Goal: Transaction & Acquisition: Purchase product/service

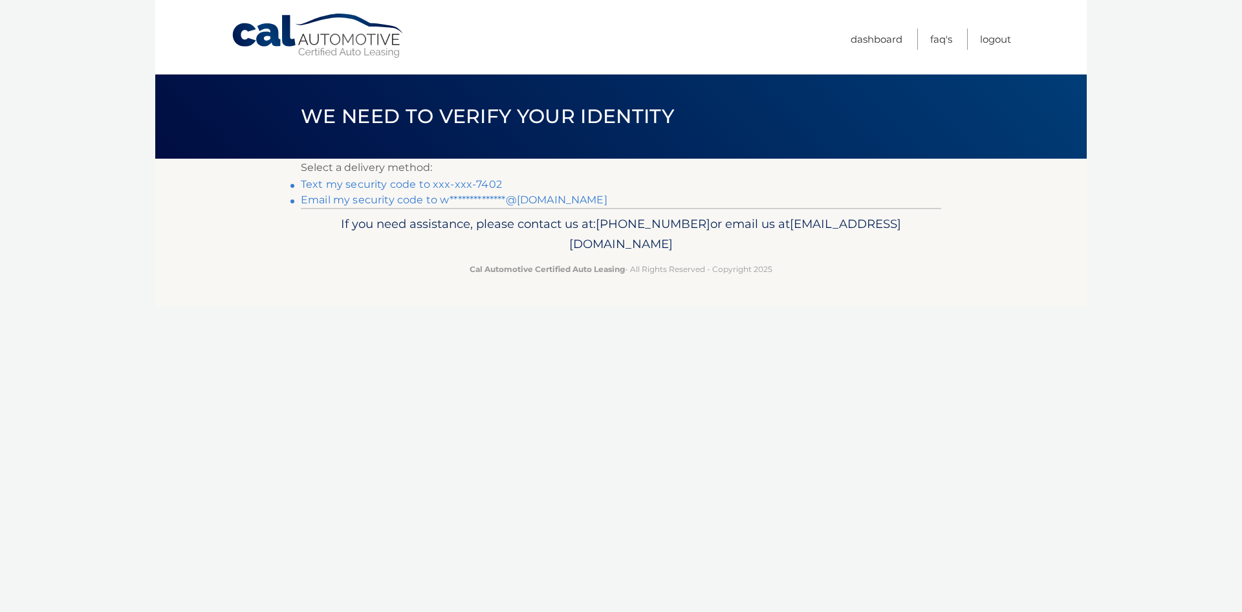
click at [384, 181] on link "Text my security code to xxx-xxx-7402" at bounding box center [401, 184] width 201 height 12
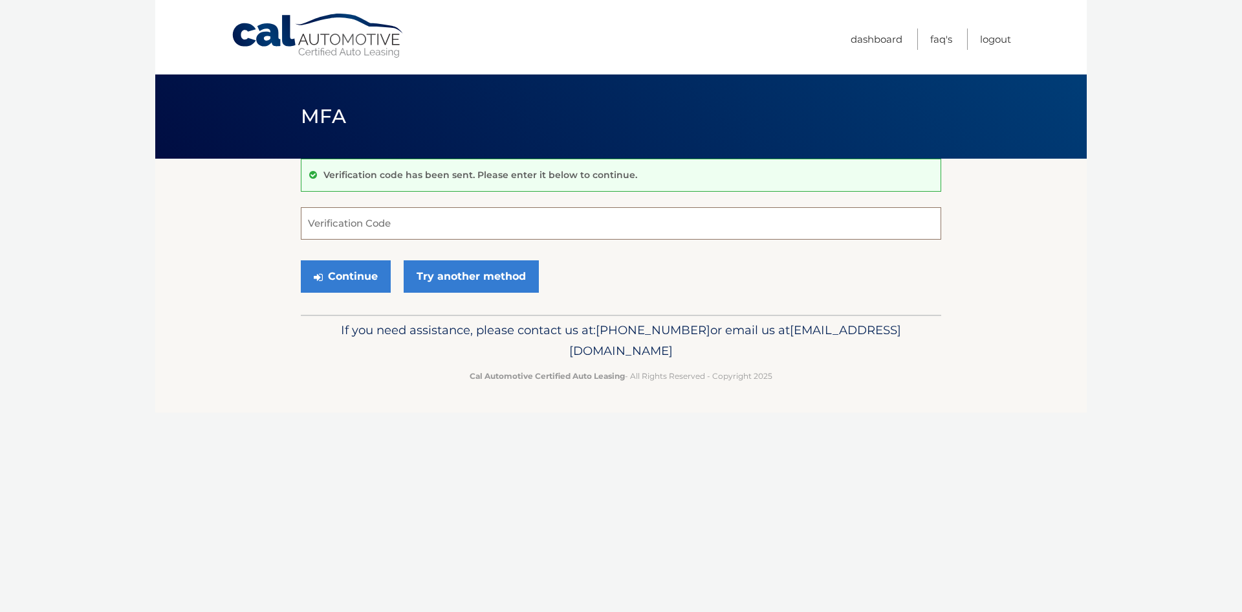
click at [366, 228] on input "Verification Code" at bounding box center [621, 223] width 641 height 32
type input "883346"
click at [346, 268] on button "Continue" at bounding box center [346, 276] width 90 height 32
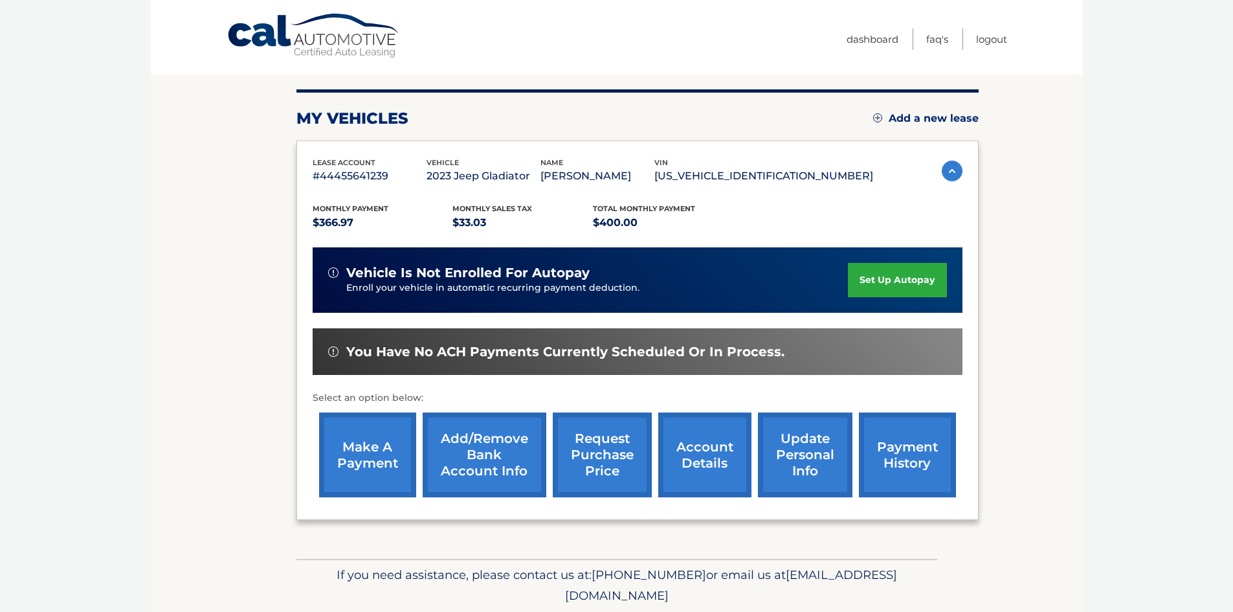
scroll to position [173, 0]
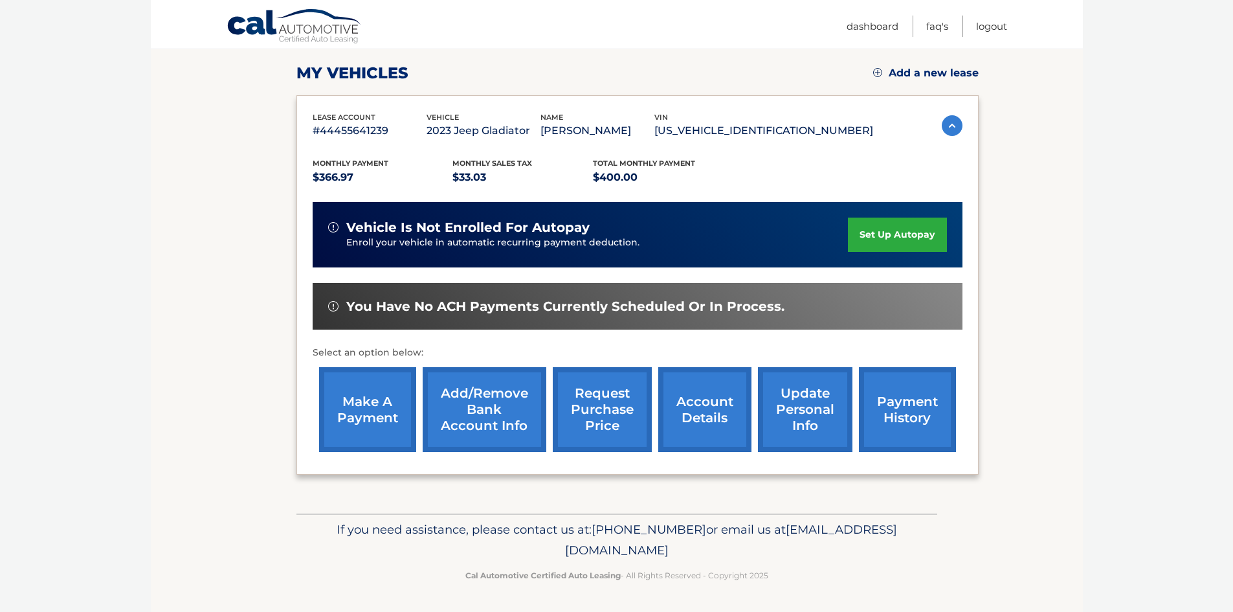
click at [368, 407] on link "make a payment" at bounding box center [367, 409] width 97 height 85
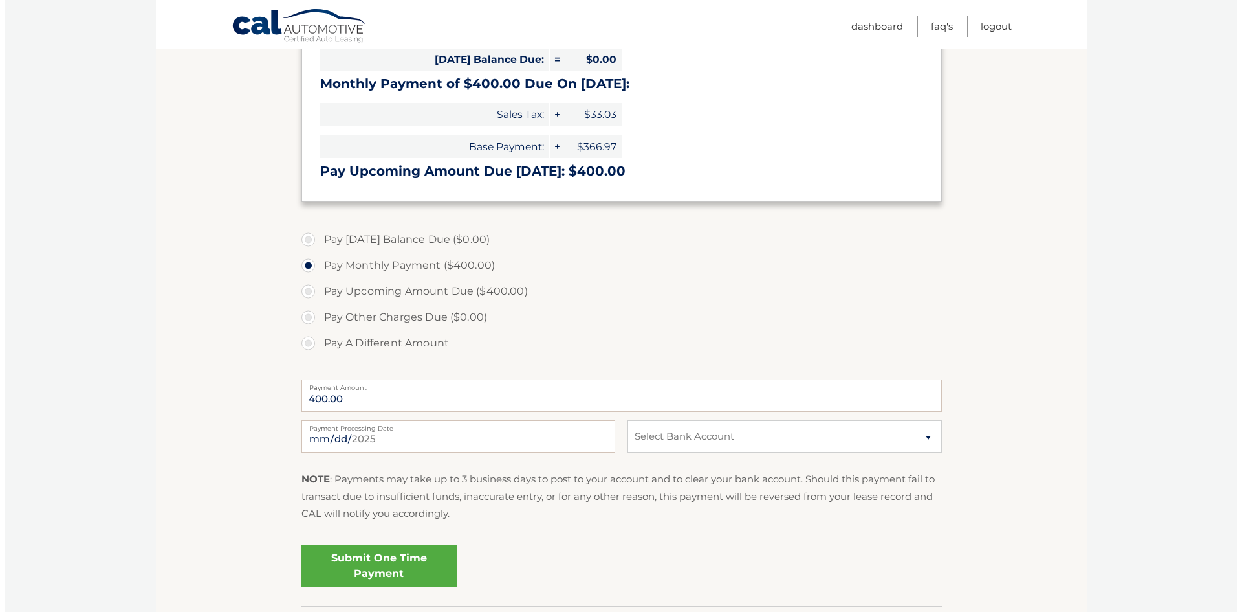
scroll to position [259, 0]
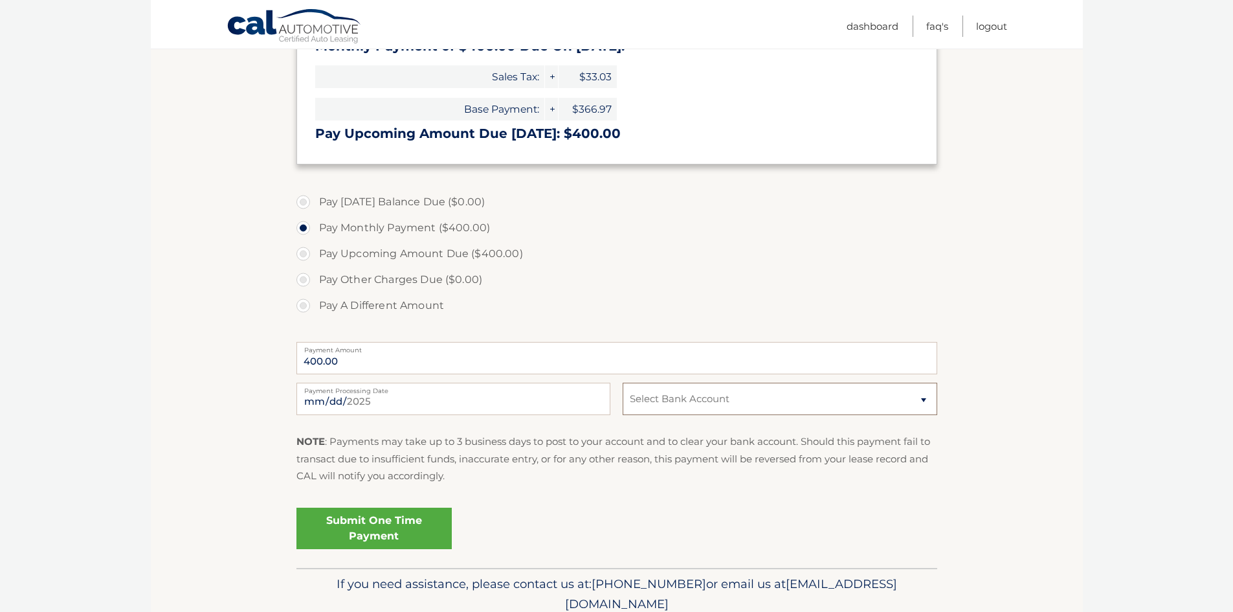
click at [923, 394] on select "Select Bank Account Checking TD BANK, NA *****9242 Checking TD BANK, NA *****19…" at bounding box center [780, 398] width 314 height 32
select select "Zjk3MDA3ZWYtMzAwNi00YzJmLWE5YWQtZjQ2MWVhYzUwNGUy"
click at [623, 382] on select "Select Bank Account Checking TD BANK, NA *****9242 Checking TD BANK, NA *****19…" at bounding box center [780, 398] width 314 height 32
click at [450, 392] on label "Payment Processing Date" at bounding box center [453, 387] width 314 height 10
click at [450, 392] on input "[DATE]" at bounding box center [453, 398] width 314 height 32
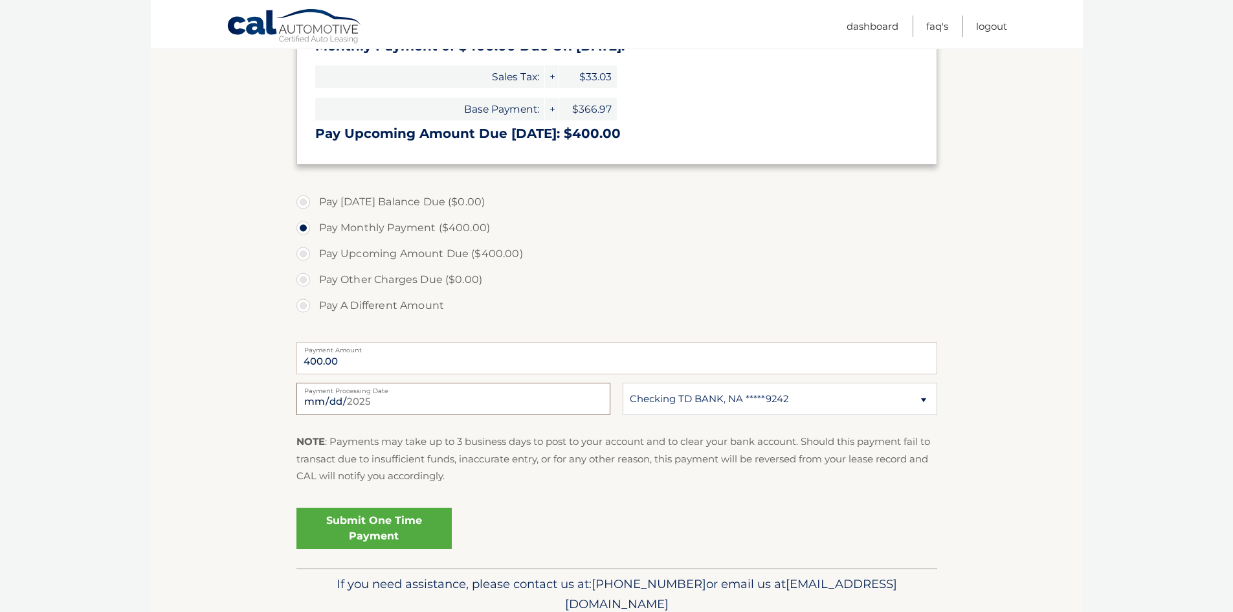
click at [326, 395] on input "[DATE]" at bounding box center [453, 398] width 314 height 32
type input "[DATE]"
click at [354, 525] on link "Submit One Time Payment" at bounding box center [373, 527] width 155 height 41
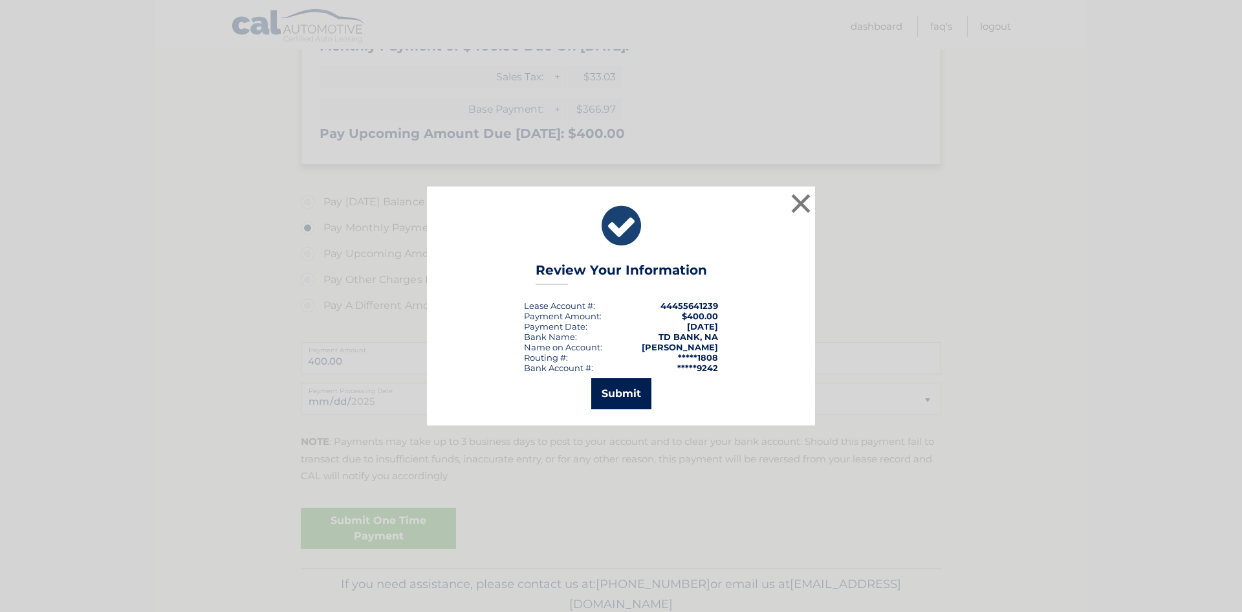
click at [608, 394] on button "Submit" at bounding box center [621, 393] width 60 height 31
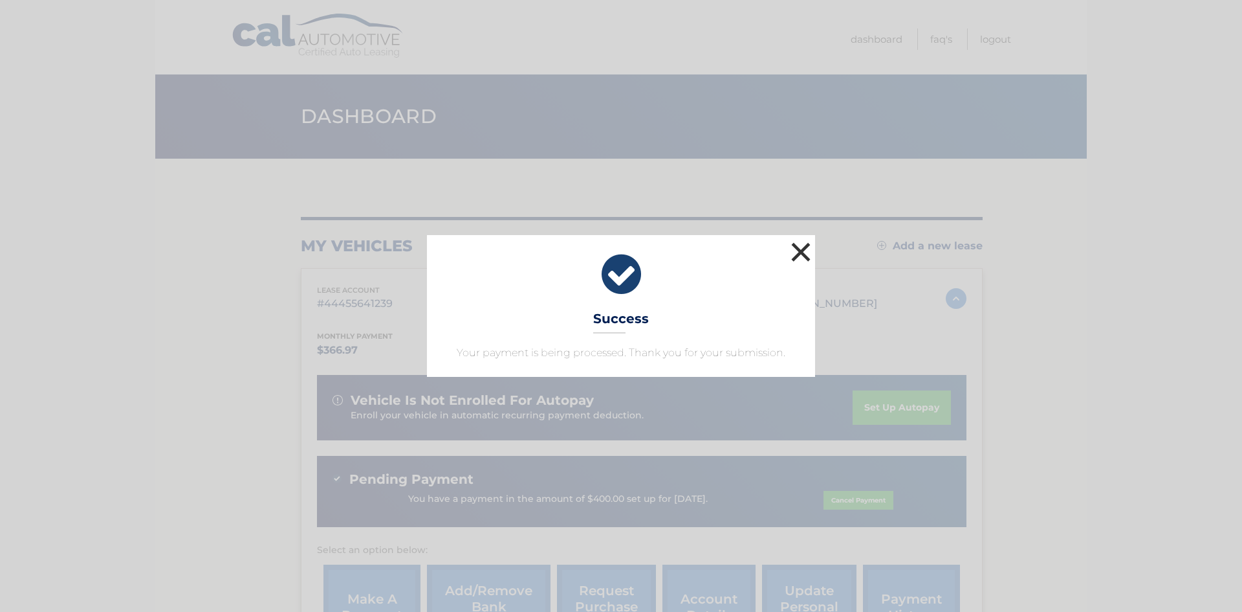
click at [803, 256] on button "×" at bounding box center [801, 252] width 26 height 26
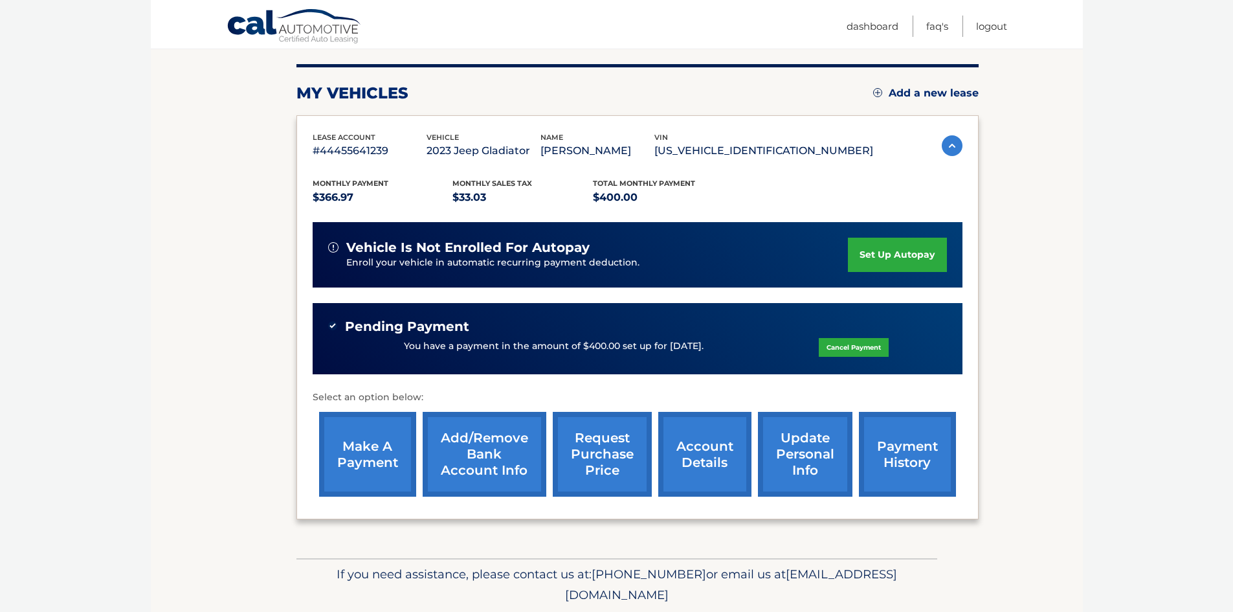
scroll to position [194, 0]
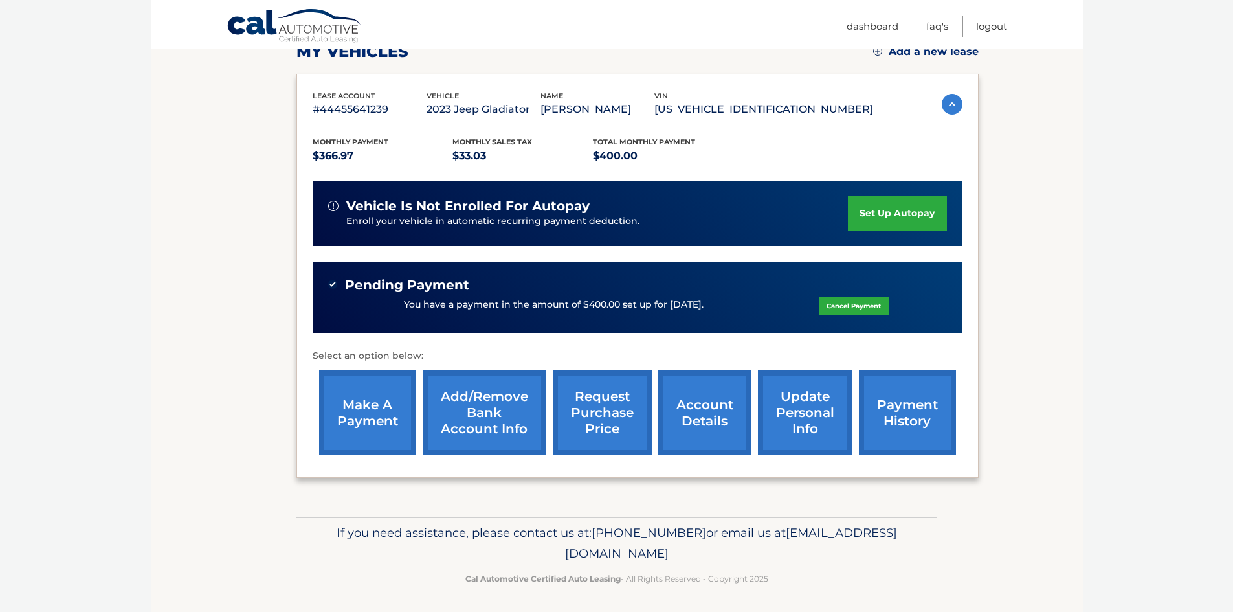
click at [1136, 132] on body "Cal Automotive Menu Dashboard FAQ's Logout" at bounding box center [616, 112] width 1233 height 612
